Goal: Task Accomplishment & Management: Complete application form

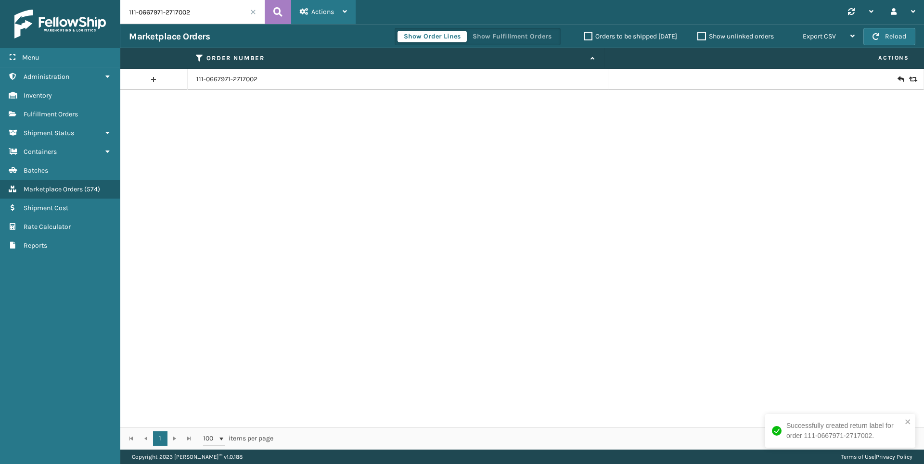
click at [326, 14] on span "Actions" at bounding box center [322, 12] width 23 height 8
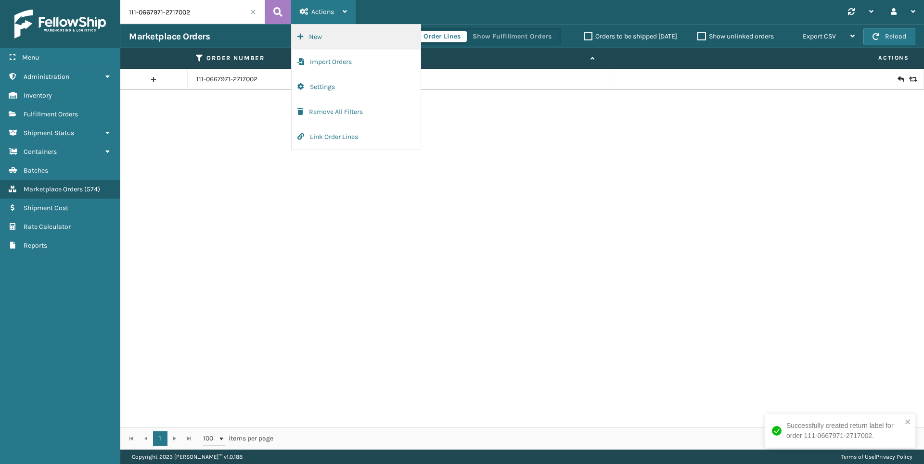
click at [324, 37] on button "New" at bounding box center [356, 37] width 129 height 25
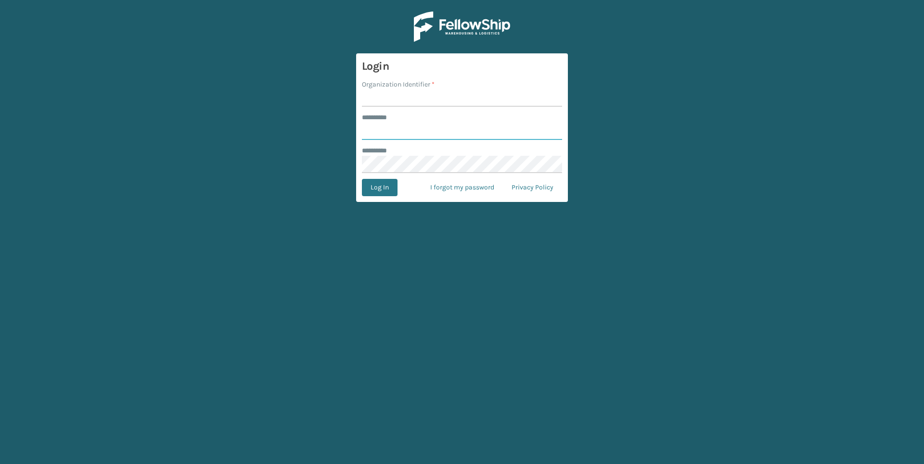
type input "******"
drag, startPoint x: 472, startPoint y: 111, endPoint x: 469, endPoint y: 107, distance: 5.2
click at [472, 111] on form "Login Organization Identifier * ******** * ****** ******** * Log In I forgot my…" at bounding box center [462, 127] width 212 height 149
click at [468, 104] on input "Organization Identifier *" at bounding box center [462, 98] width 200 height 17
type input "Foamtex"
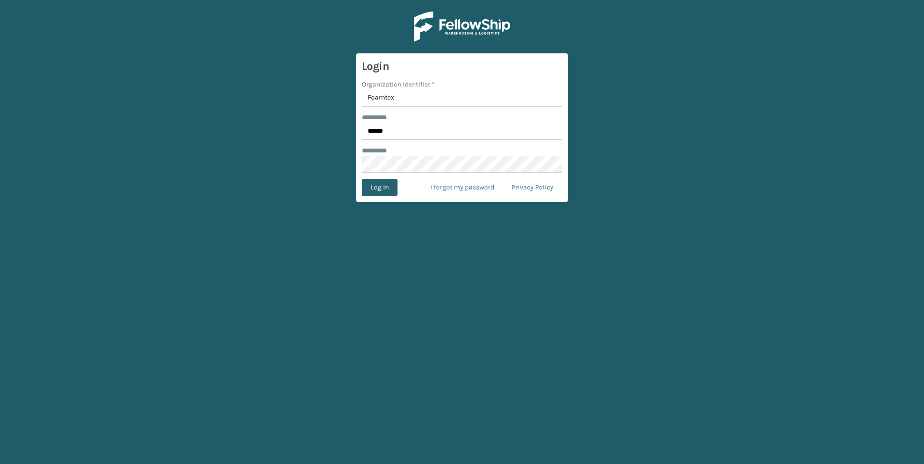
click at [384, 191] on button "Log In" at bounding box center [380, 187] width 36 height 17
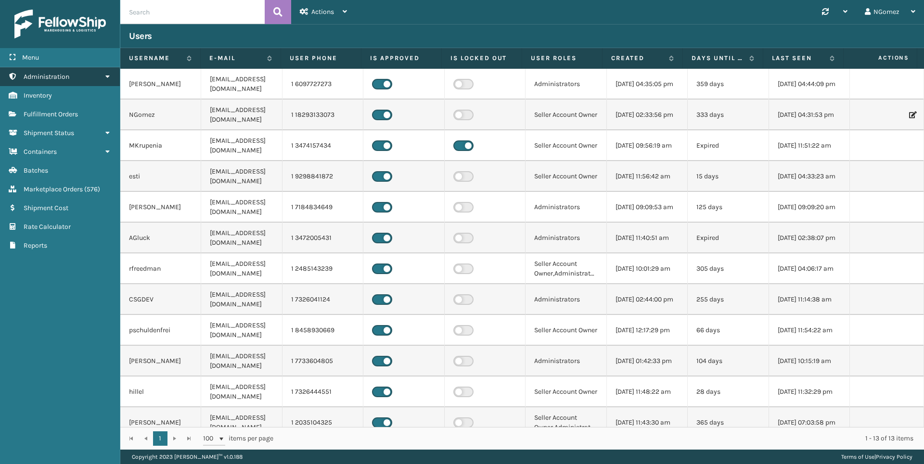
click at [79, 70] on link "Administration" at bounding box center [60, 76] width 120 height 19
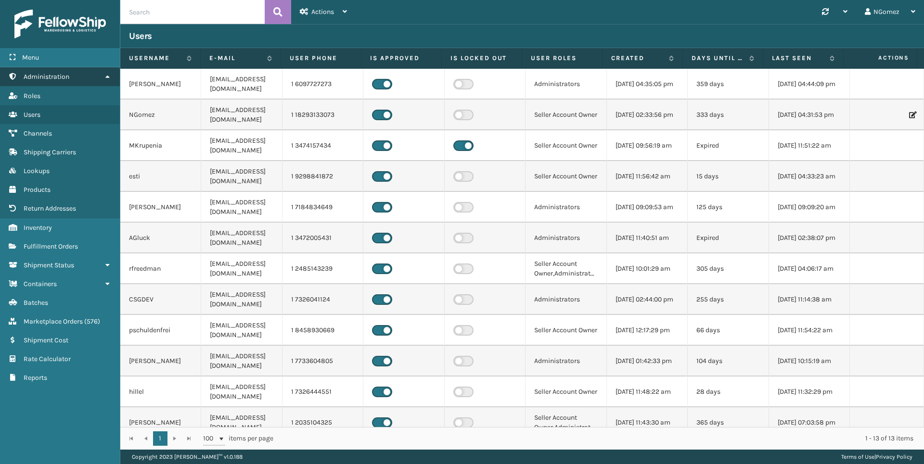
click at [74, 74] on link "Administration" at bounding box center [60, 76] width 120 height 19
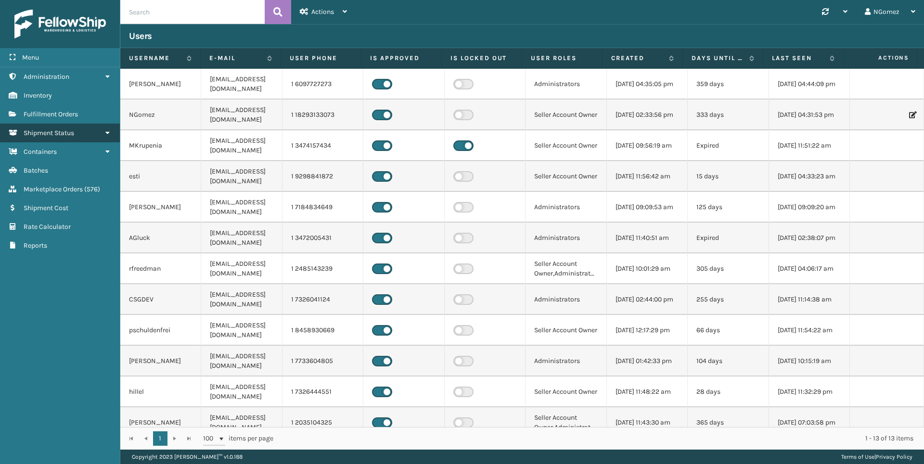
click at [88, 131] on link "Shipment Status" at bounding box center [60, 133] width 120 height 19
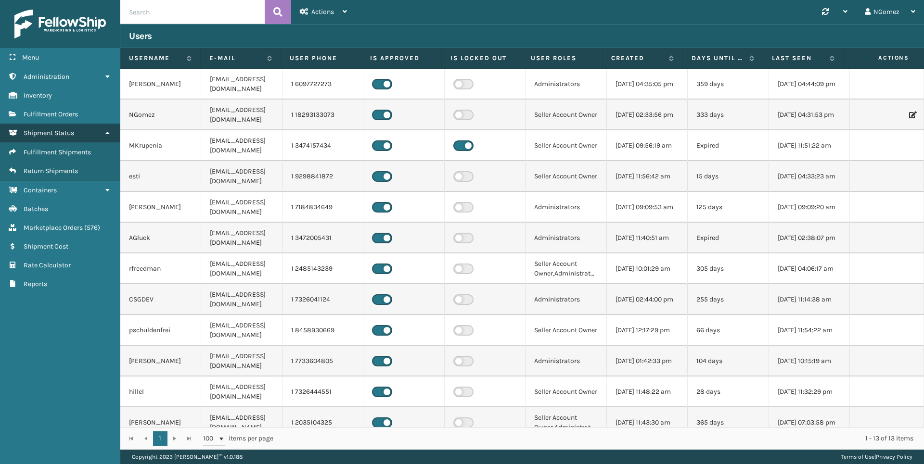
click at [88, 131] on link "Shipment Status" at bounding box center [60, 133] width 120 height 19
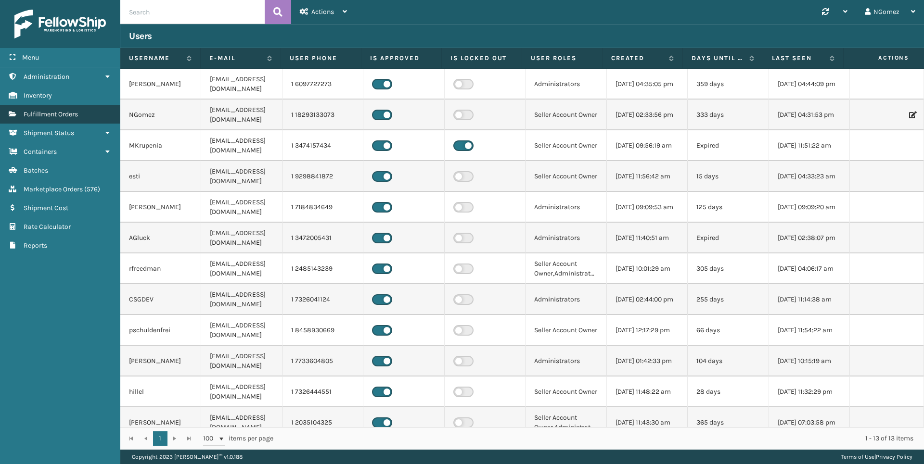
click at [80, 109] on link "Fulfillment Orders" at bounding box center [60, 114] width 120 height 19
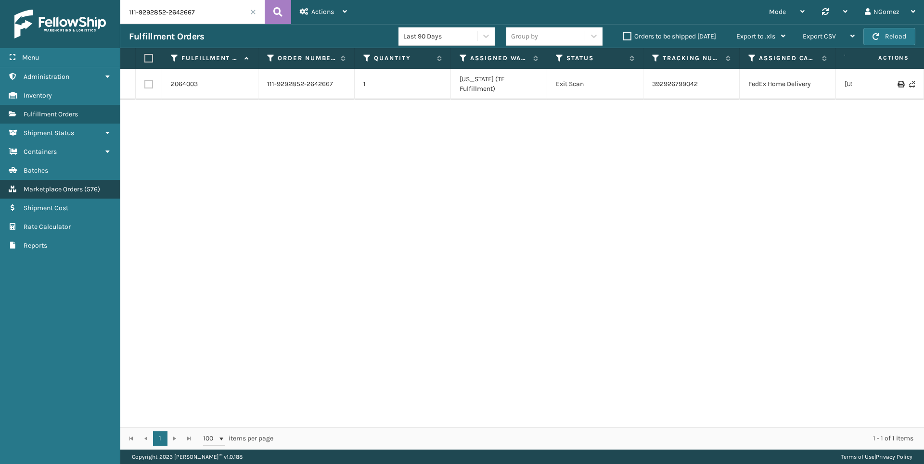
click at [76, 192] on span "Marketplace Orders" at bounding box center [53, 189] width 59 height 8
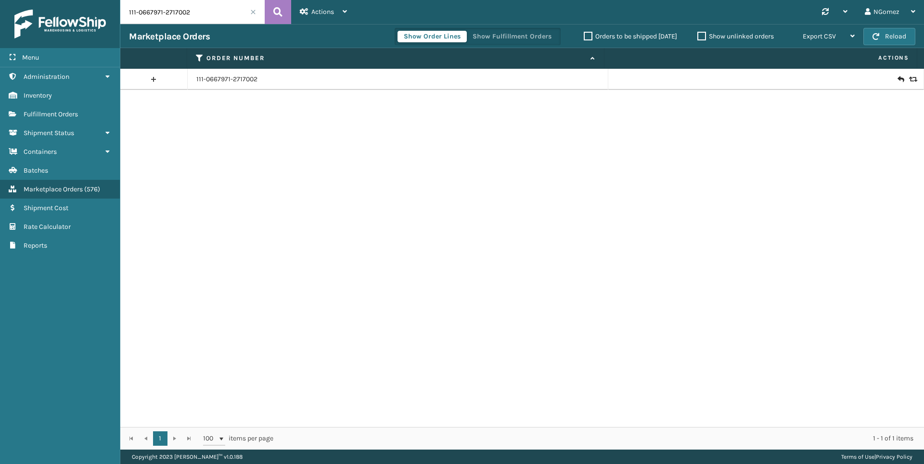
click at [227, 11] on input "111-0667971-2717002" at bounding box center [192, 12] width 144 height 24
type input "3690"
click at [333, 14] on span "Actions" at bounding box center [322, 12] width 23 height 8
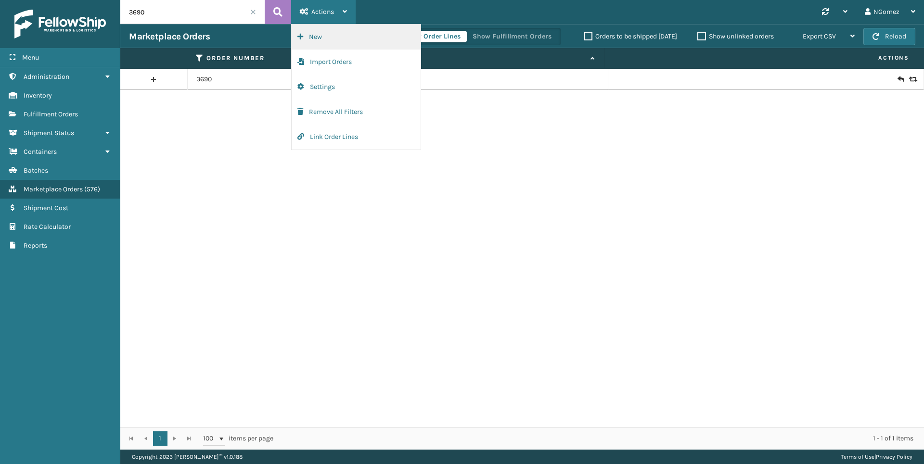
click at [324, 45] on button "New" at bounding box center [356, 37] width 129 height 25
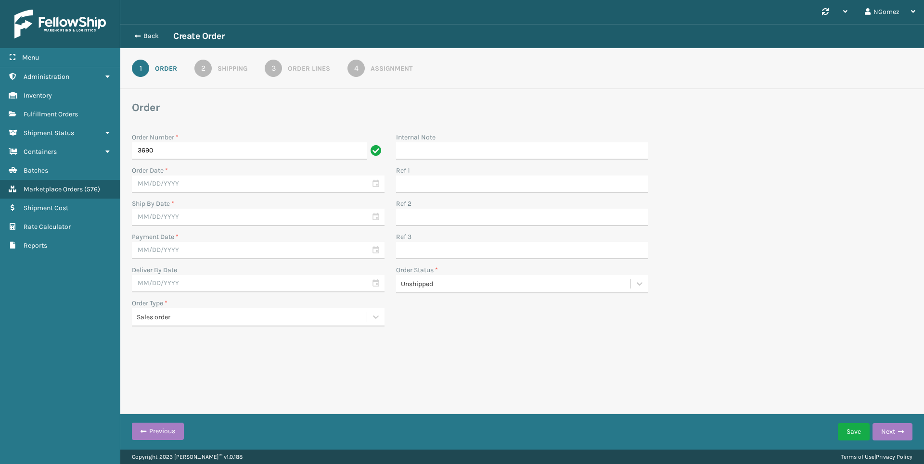
type input "3690"
click at [201, 186] on input "text" at bounding box center [258, 184] width 253 height 17
click at [162, 257] on div "8" at bounding box center [161, 255] width 16 height 14
type input "[DATE]"
click at [175, 224] on input "text" at bounding box center [258, 217] width 253 height 17
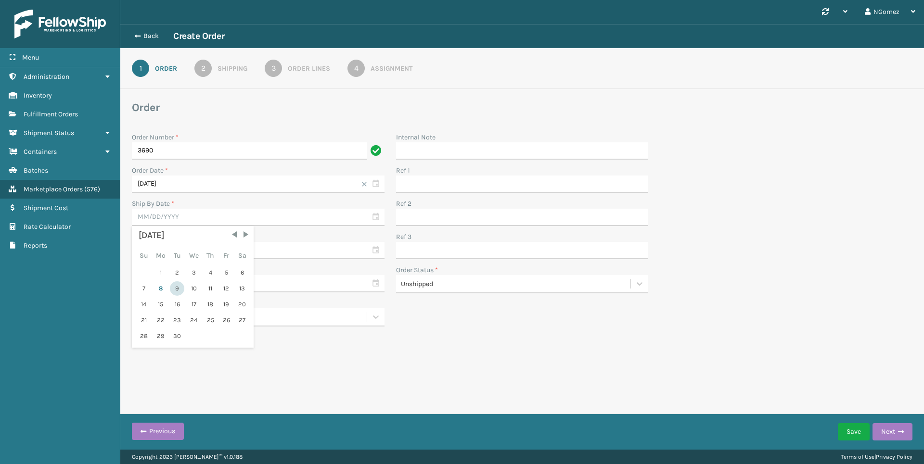
click at [180, 286] on div "9" at bounding box center [177, 289] width 14 height 14
type input "[DATE]"
click at [167, 240] on label "Payment Date *" at bounding box center [155, 237] width 47 height 8
click at [169, 245] on input "text" at bounding box center [258, 250] width 253 height 17
click at [161, 322] on div "8" at bounding box center [161, 322] width 16 height 14
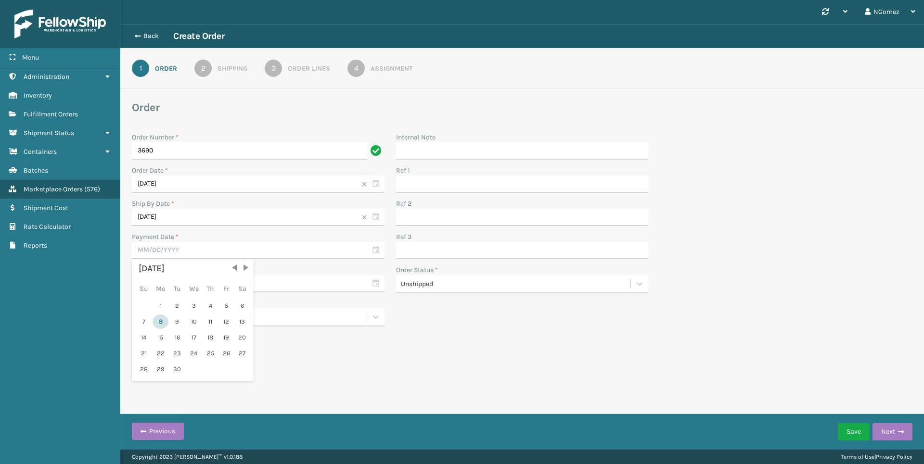
type input "[DATE]"
click at [218, 276] on input "text" at bounding box center [258, 283] width 253 height 17
click at [193, 354] on div "10" at bounding box center [194, 355] width 16 height 14
type input "[DATE]"
click at [906, 434] on button "Next" at bounding box center [893, 432] width 40 height 17
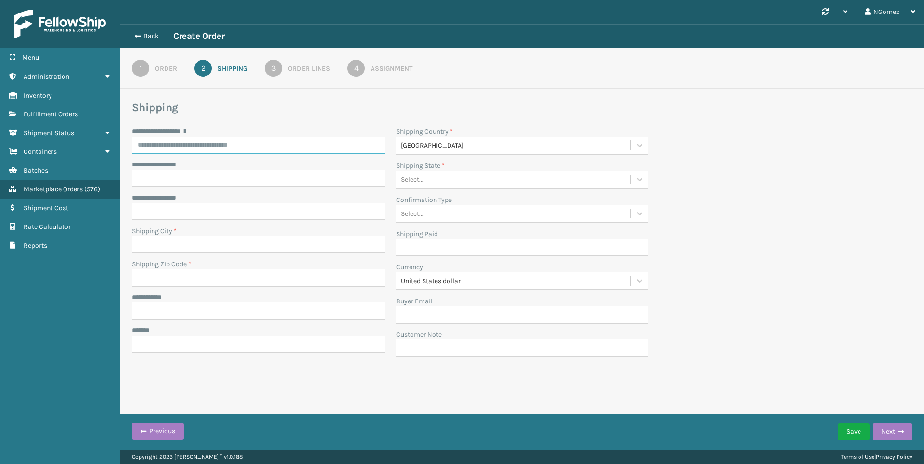
click at [224, 140] on input "**********" at bounding box center [258, 145] width 253 height 17
click at [168, 148] on input "**********" at bounding box center [258, 145] width 253 height 17
paste input "**********"
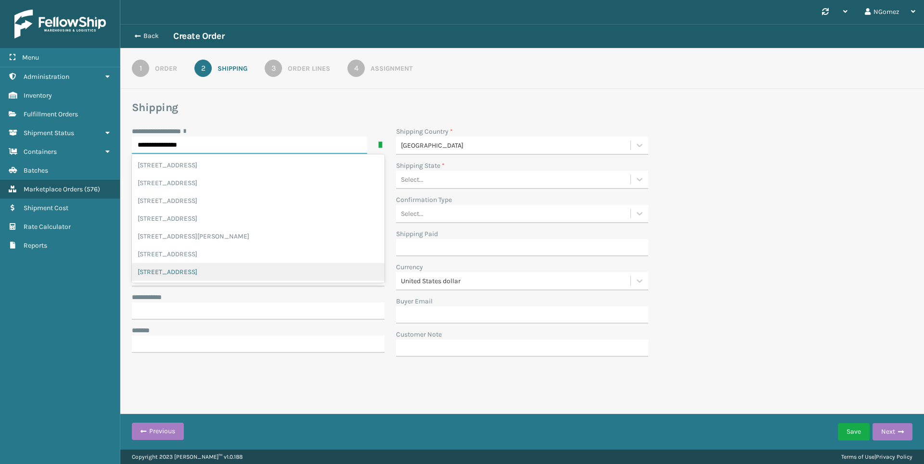
type input "**********"
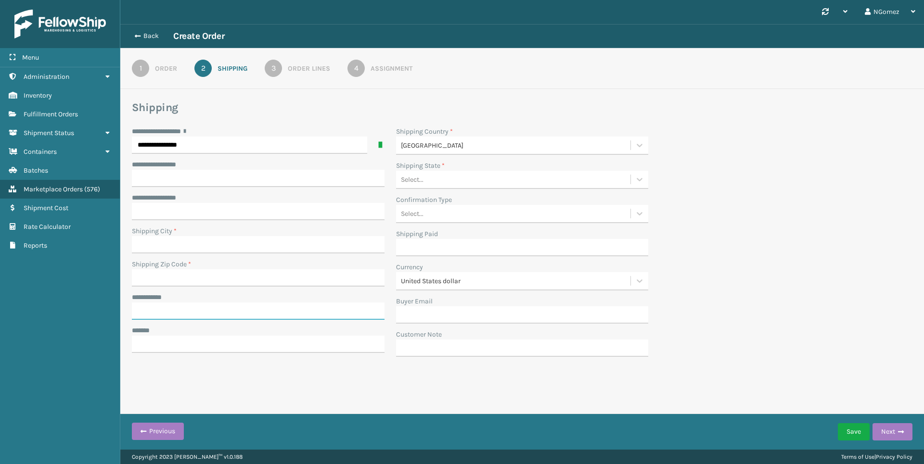
click at [258, 311] on input "**********" at bounding box center [258, 311] width 253 height 17
click at [219, 168] on div "**********" at bounding box center [258, 165] width 253 height 10
click at [173, 277] on input "Shipping Zip Code *" at bounding box center [258, 278] width 253 height 17
type input "08402"
click at [244, 308] on input "**********" at bounding box center [258, 311] width 253 height 17
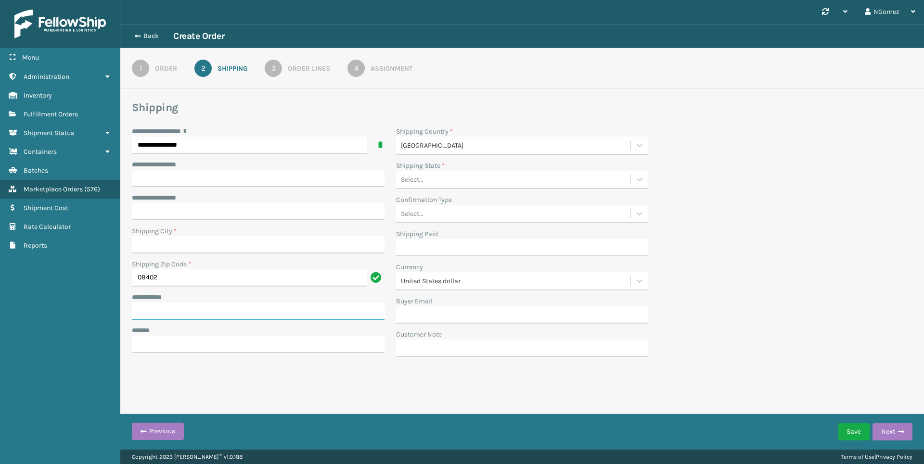
paste input "**********"
type input "**********"
click at [251, 341] on input "***** *" at bounding box center [258, 344] width 253 height 17
paste input "**********"
type input "**********"
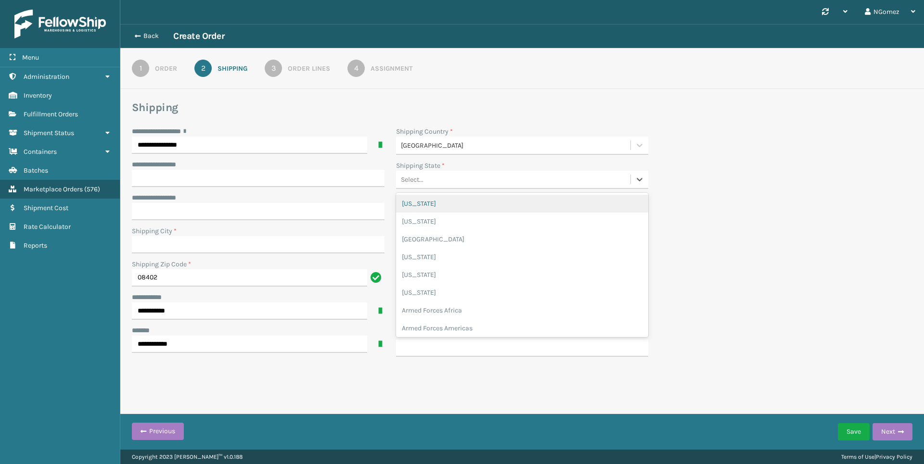
click at [485, 176] on div "Select..." at bounding box center [513, 180] width 235 height 16
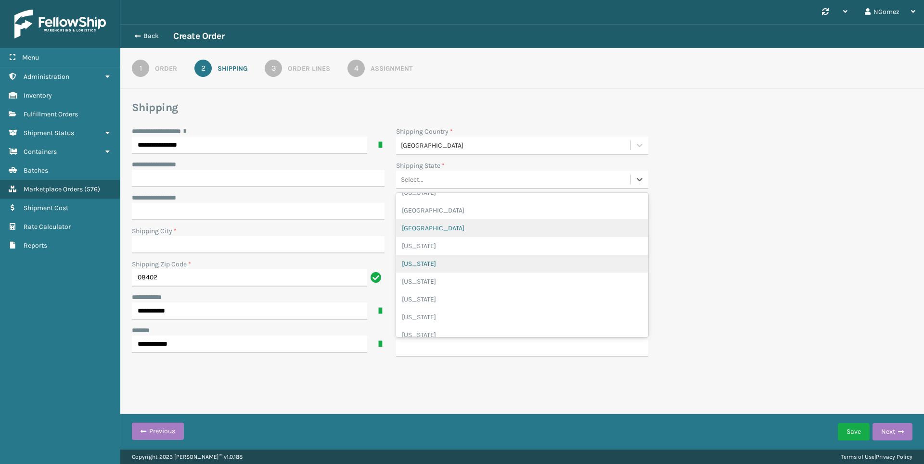
scroll to position [750, 0]
click at [457, 255] on div "[US_STATE]" at bounding box center [522, 255] width 253 height 18
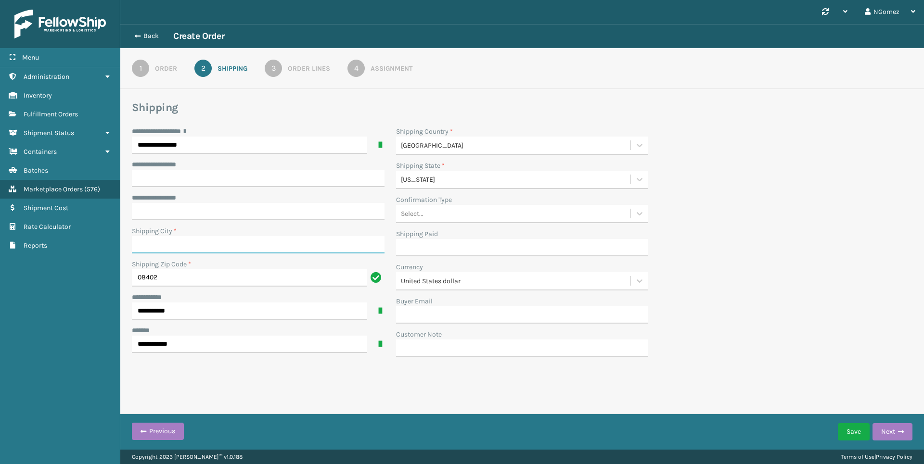
click at [275, 245] on input "Shipping City *" at bounding box center [258, 244] width 253 height 17
type input "Margate"
click at [893, 427] on button "Next" at bounding box center [893, 432] width 40 height 17
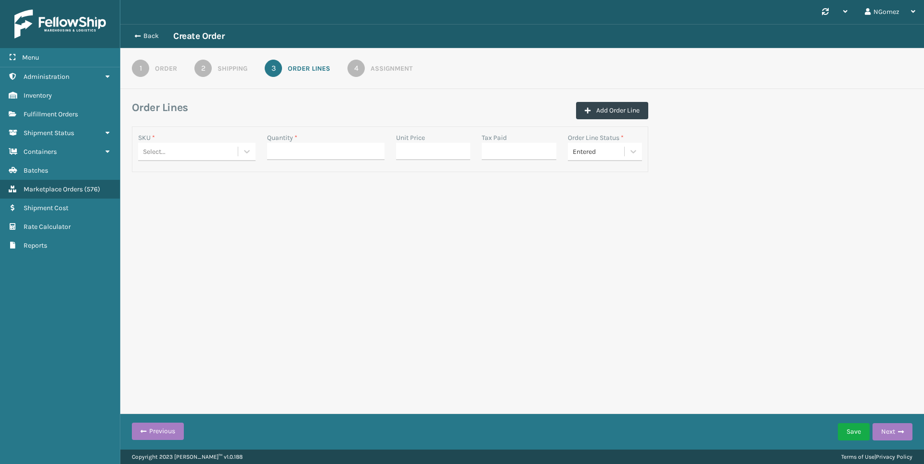
click at [180, 155] on div "Select..." at bounding box center [188, 152] width 100 height 16
type input "410168-806"
click at [195, 183] on div "410168-8060" at bounding box center [196, 176] width 117 height 18
click at [282, 148] on input "Quantity *" at bounding box center [325, 151] width 117 height 17
click at [194, 149] on div "410168-8060" at bounding box center [191, 152] width 96 height 10
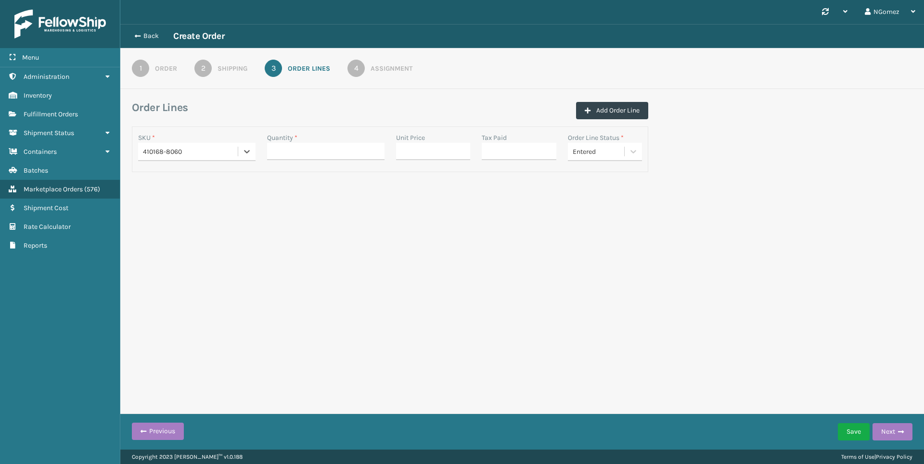
click at [194, 149] on div "410168-8060" at bounding box center [191, 152] width 96 height 10
click at [194, 154] on div "410168-8060" at bounding box center [191, 152] width 96 height 10
click at [223, 142] on div "SKU *" at bounding box center [196, 138] width 117 height 10
click at [195, 154] on div "410168-8060" at bounding box center [191, 152] width 96 height 10
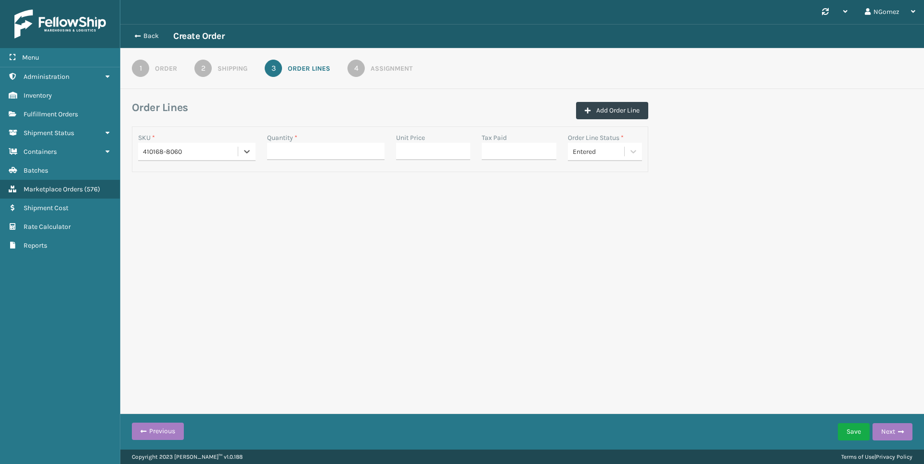
click at [195, 154] on div "410168-8060" at bounding box center [191, 152] width 96 height 10
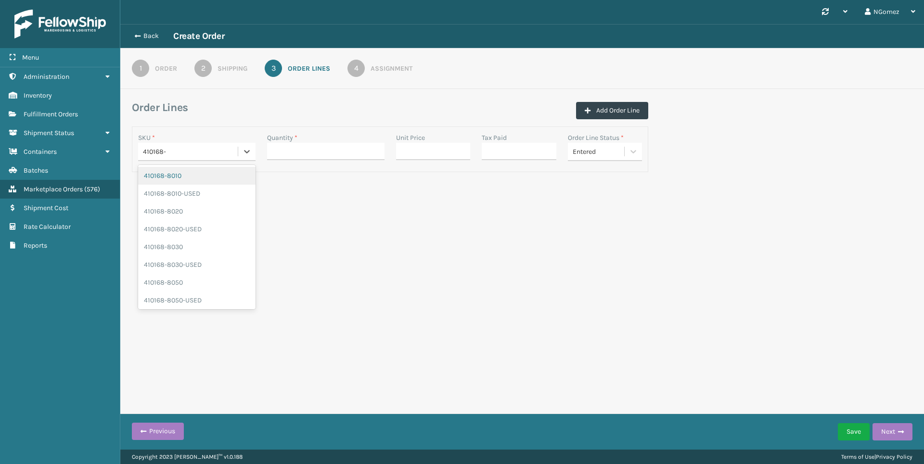
type input "410168"
drag, startPoint x: 202, startPoint y: 298, endPoint x: 256, endPoint y: 241, distance: 78.6
click at [202, 297] on div "410168-RP-2" at bounding box center [196, 299] width 117 height 18
click at [325, 130] on div "SKU * 410168-RP-2 Quantity * Unit Price Tax Paid Order Line Status * Entered" at bounding box center [390, 150] width 516 height 46
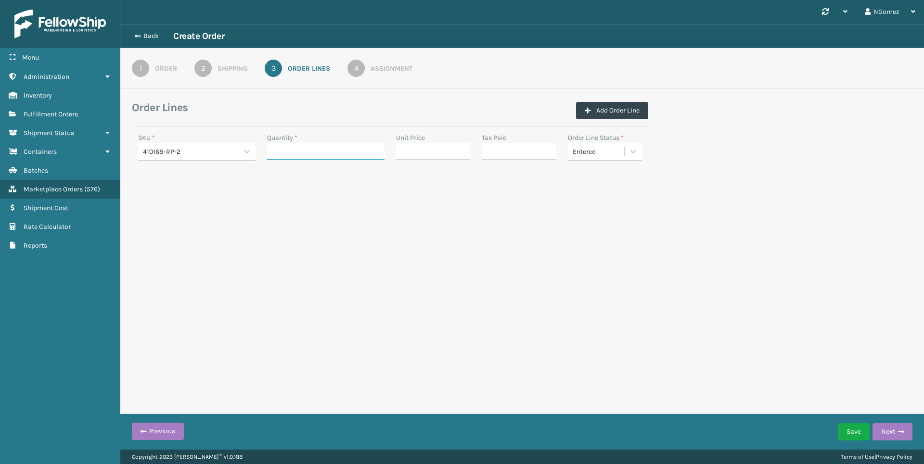
click at [333, 156] on input "Quantity *" at bounding box center [325, 151] width 117 height 17
type input "1"
click at [428, 149] on input "Unit Price" at bounding box center [433, 151] width 75 height 17
type input "0.00"
click at [521, 147] on input "Tax Paid" at bounding box center [519, 151] width 75 height 17
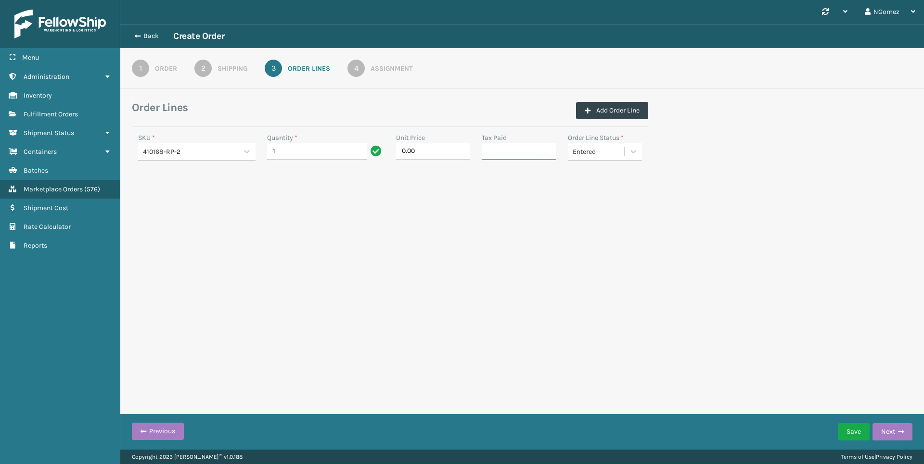
type input "0.00"
click at [901, 427] on button "Next" at bounding box center [893, 432] width 40 height 17
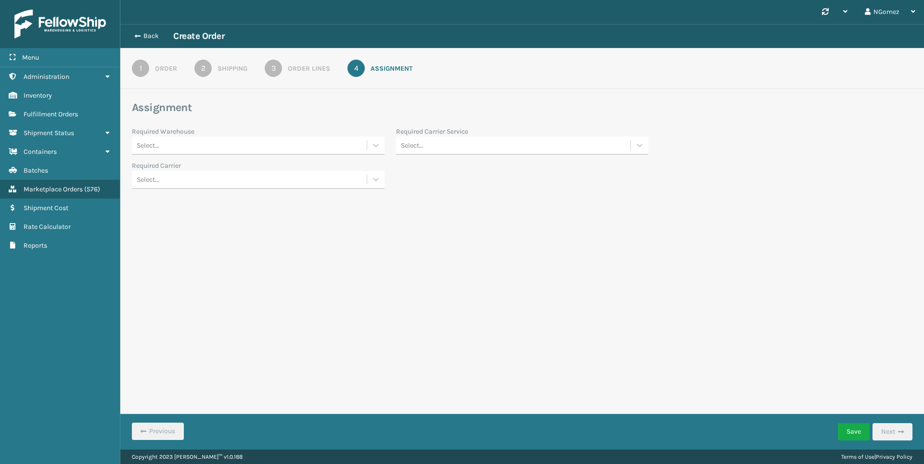
click at [290, 148] on div "Select..." at bounding box center [249, 146] width 235 height 16
drag, startPoint x: 232, startPoint y: 263, endPoint x: 341, endPoint y: 220, distance: 116.7
click at [233, 262] on div "[US_STATE] (TF Fulfillment)" at bounding box center [258, 259] width 253 height 18
click at [551, 152] on div "Select..." at bounding box center [513, 146] width 235 height 16
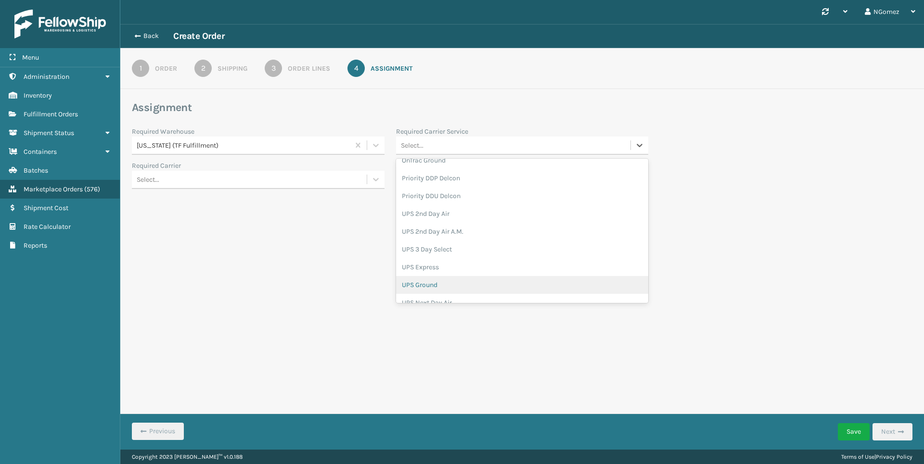
click at [445, 282] on div "UPS Ground" at bounding box center [522, 285] width 253 height 18
click at [870, 428] on div "Save Next" at bounding box center [875, 432] width 75 height 24
click at [860, 428] on button "Save" at bounding box center [854, 432] width 32 height 17
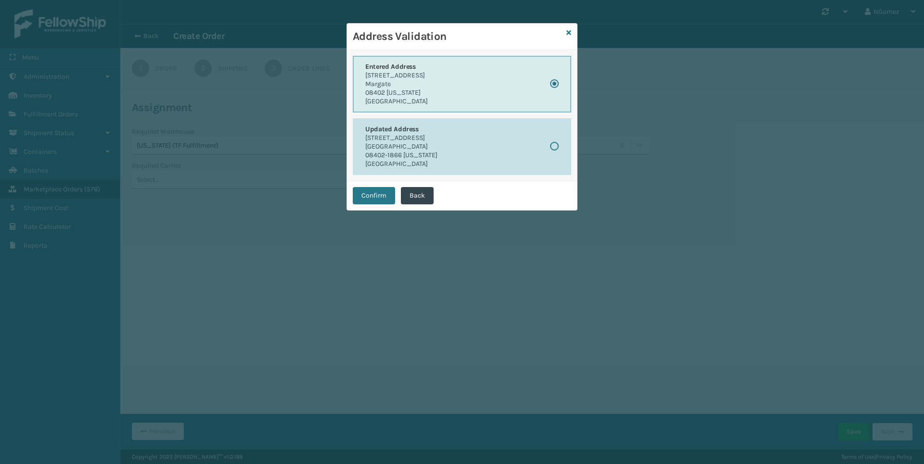
click at [458, 146] on button "Updated Address [STREET_ADDRESS][US_STATE]" at bounding box center [462, 146] width 219 height 57
radio input "false"
radio input "true"
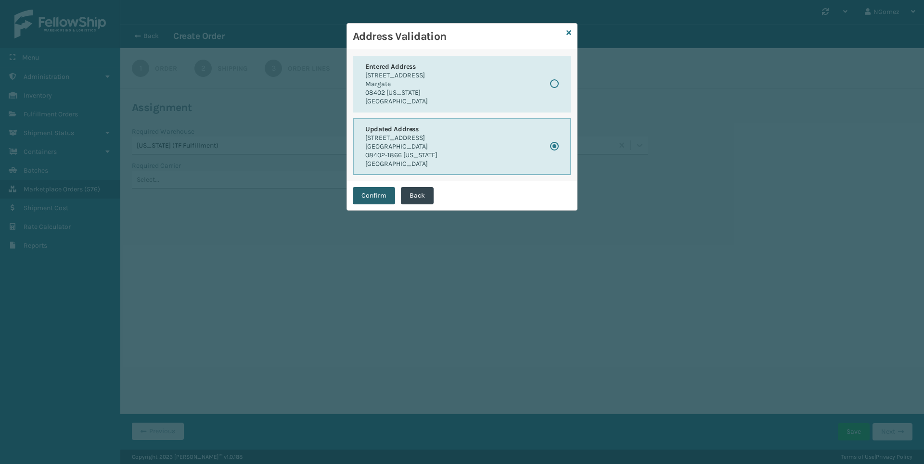
click at [380, 195] on button "Confirm" at bounding box center [374, 195] width 42 height 17
